Goal: Browse casually

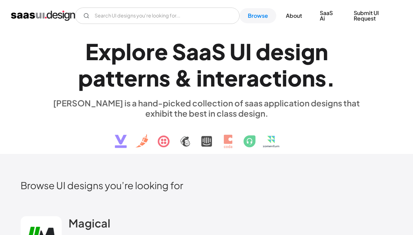
click at [39, 17] on img "home" at bounding box center [43, 15] width 64 height 11
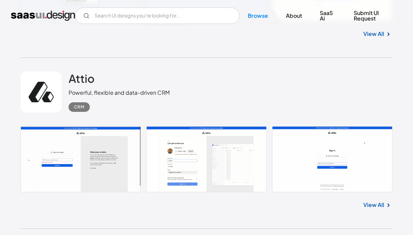
scroll to position [317, 0]
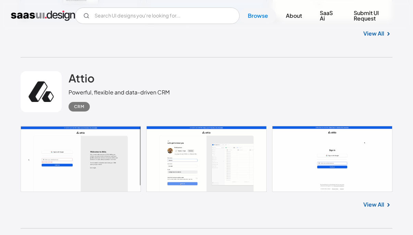
click at [373, 204] on link "View All" at bounding box center [373, 205] width 21 height 8
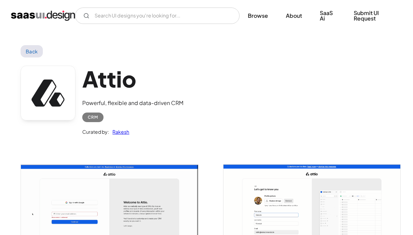
click at [32, 24] on div "V7 Labs Gen AI Application Design Best-in-class data labeling tool. GenAI Close…" at bounding box center [206, 15] width 391 height 21
click at [31, 16] on img "home" at bounding box center [43, 15] width 64 height 11
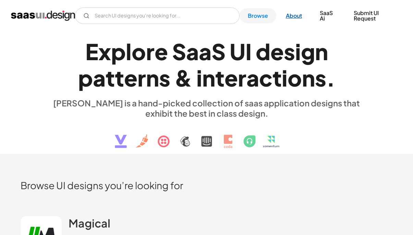
click at [292, 17] on link "About" at bounding box center [293, 15] width 33 height 15
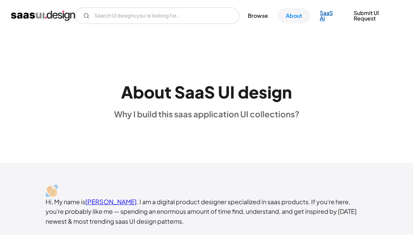
click at [324, 15] on link "SaaS Ai" at bounding box center [327, 15] width 33 height 21
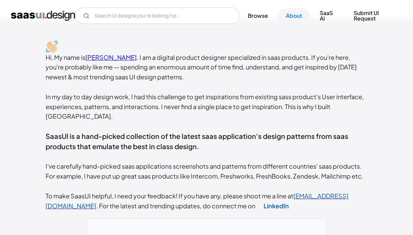
scroll to position [58, 0]
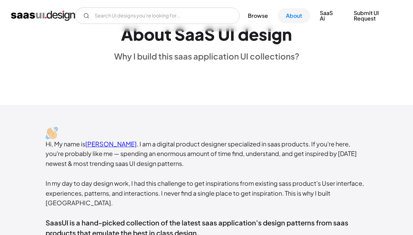
click at [49, 17] on img "home" at bounding box center [43, 15] width 64 height 11
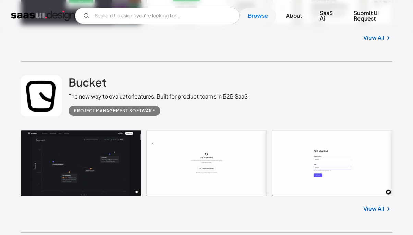
scroll to position [1005, 0]
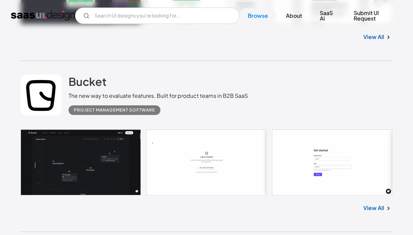
click at [377, 210] on link "View All" at bounding box center [373, 208] width 21 height 8
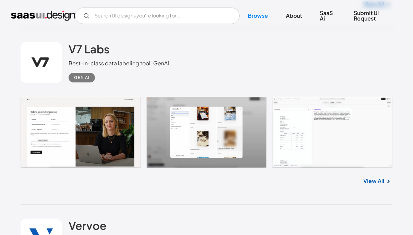
scroll to position [2413, 0]
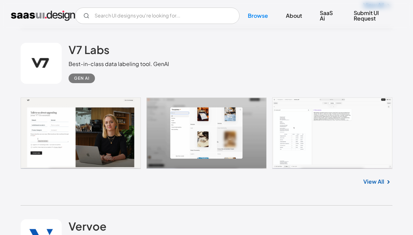
click at [370, 184] on link "View All" at bounding box center [373, 182] width 21 height 8
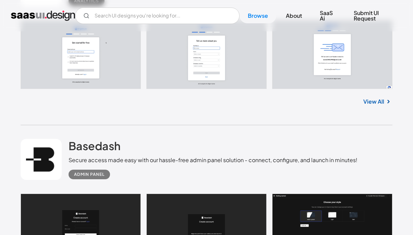
scroll to position [3363, 0]
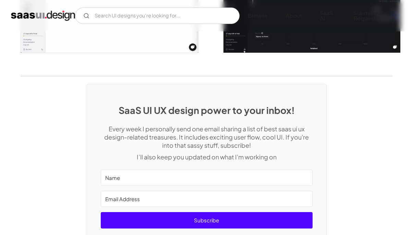
scroll to position [1351, 0]
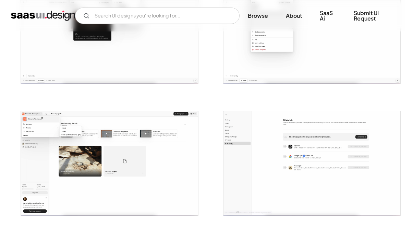
scroll to position [448, 0]
